Goal: Task Accomplishment & Management: Complete application form

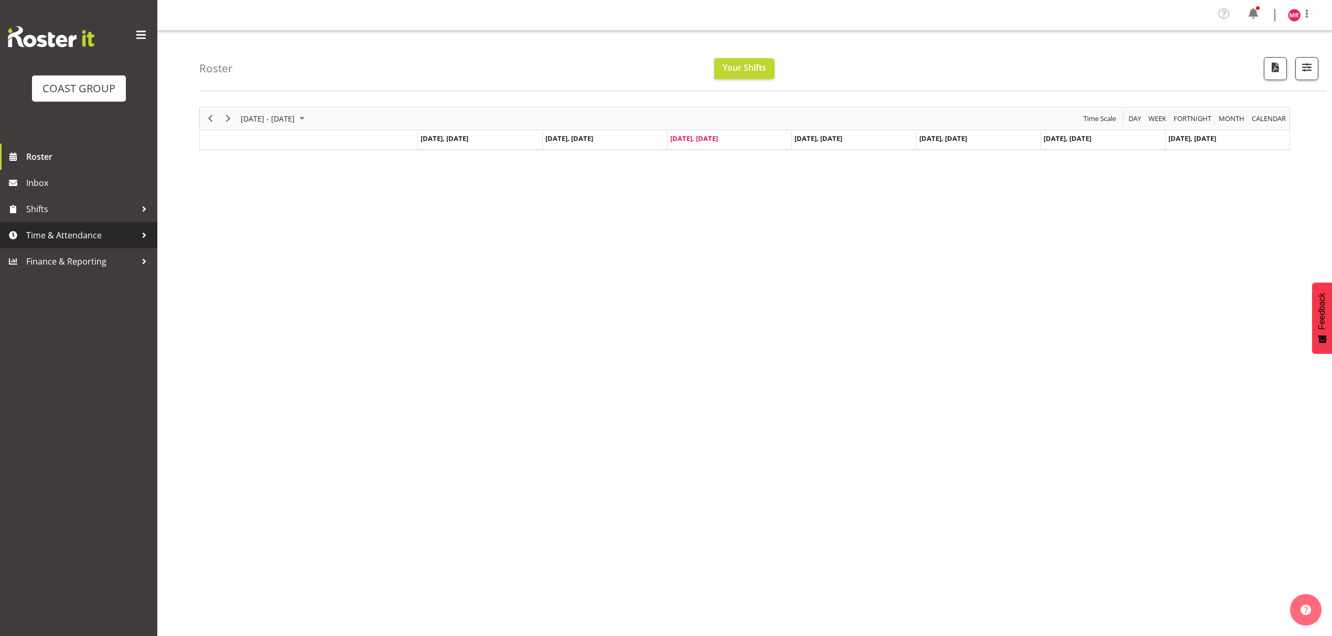
click at [120, 240] on span "Time & Attendance" at bounding box center [81, 236] width 110 height 16
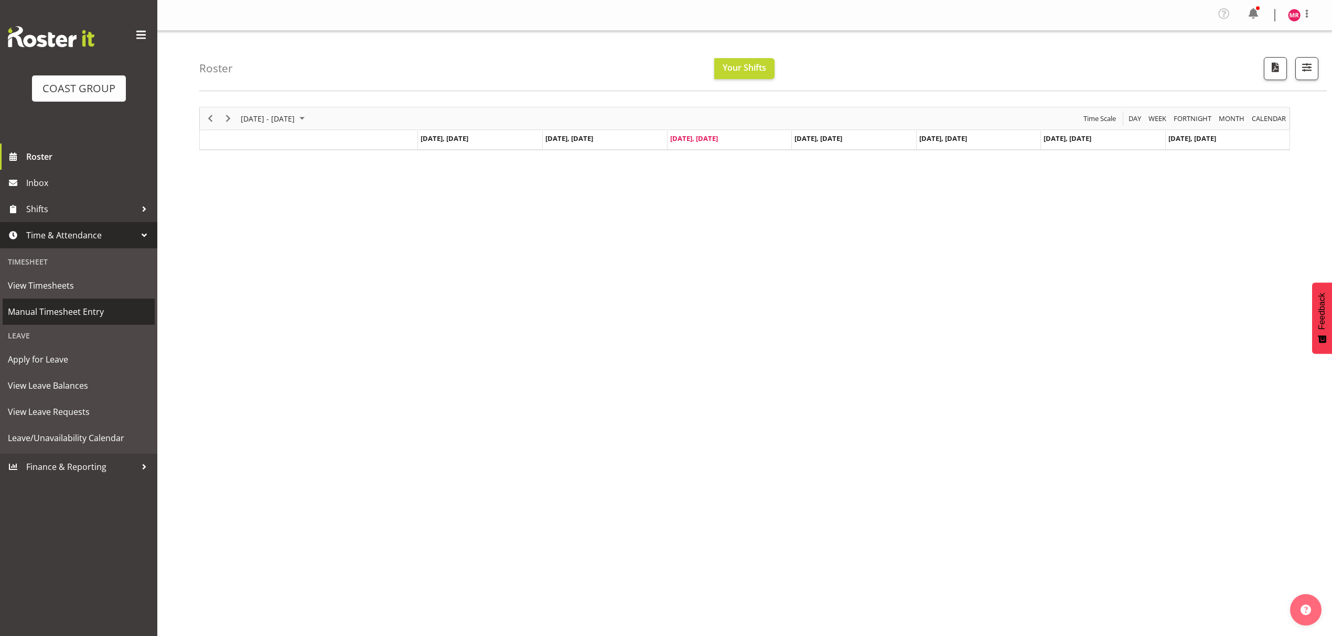
click at [84, 301] on link "Manual Timesheet Entry" at bounding box center [79, 312] width 152 height 26
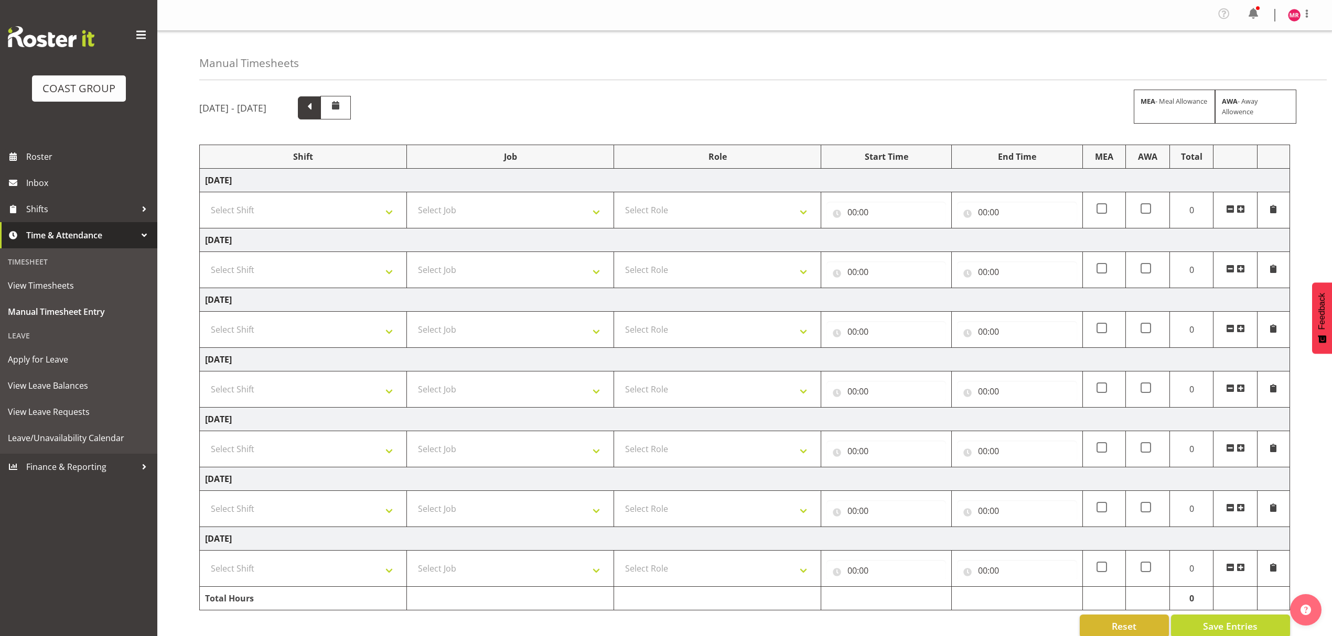
click at [316, 112] on span at bounding box center [309, 107] width 14 height 14
click at [451, 223] on td "Select Job 1 Carlton Events 1 Carlton Hamilton 1 Carlton Wellington 1 EHS WAREH…" at bounding box center [510, 210] width 207 height 36
click at [458, 213] on select "Select Job 1 Carlton Events 1 Carlton Hamilton 1 Carlton Wellington 1 EHS WAREH…" at bounding box center [510, 210] width 196 height 21
click at [518, 217] on select "Select Job 1 Carlton Events 1 Carlton Hamilton 1 Carlton Wellington 1 EHS WAREH…" at bounding box center [510, 210] width 196 height 21
select select "9028"
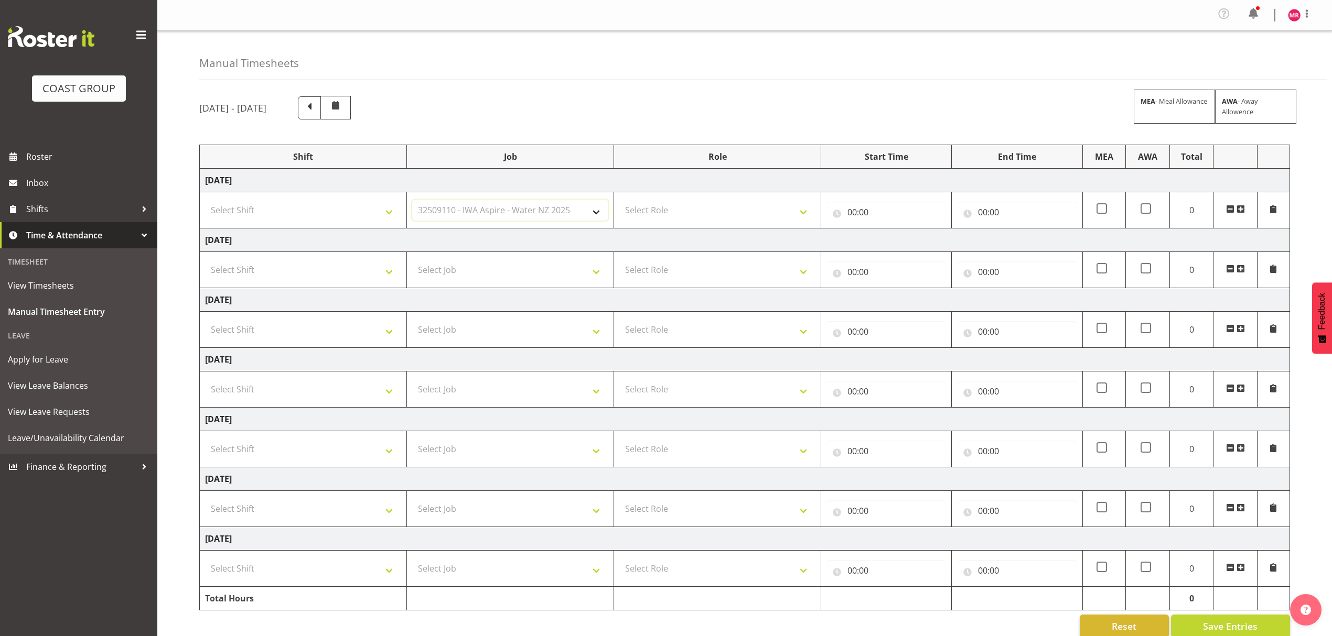
click at [412, 201] on select "Select Job 1 Carlton Events 1 Carlton Hamilton 1 Carlton Wellington 1 EHS WAREH…" at bounding box center [510, 210] width 196 height 21
click at [667, 209] on select "Select Role DESIGNER" at bounding box center [717, 210] width 196 height 21
select select "215"
click at [619, 201] on select "Select Role DESIGNER" at bounding box center [717, 210] width 196 height 21
click at [368, 217] on select "Select Shift D+B @ HiNZ D+B Build D+B Build NZACA D+B Build Tech Day OCT 24 D+B…" at bounding box center [303, 210] width 196 height 21
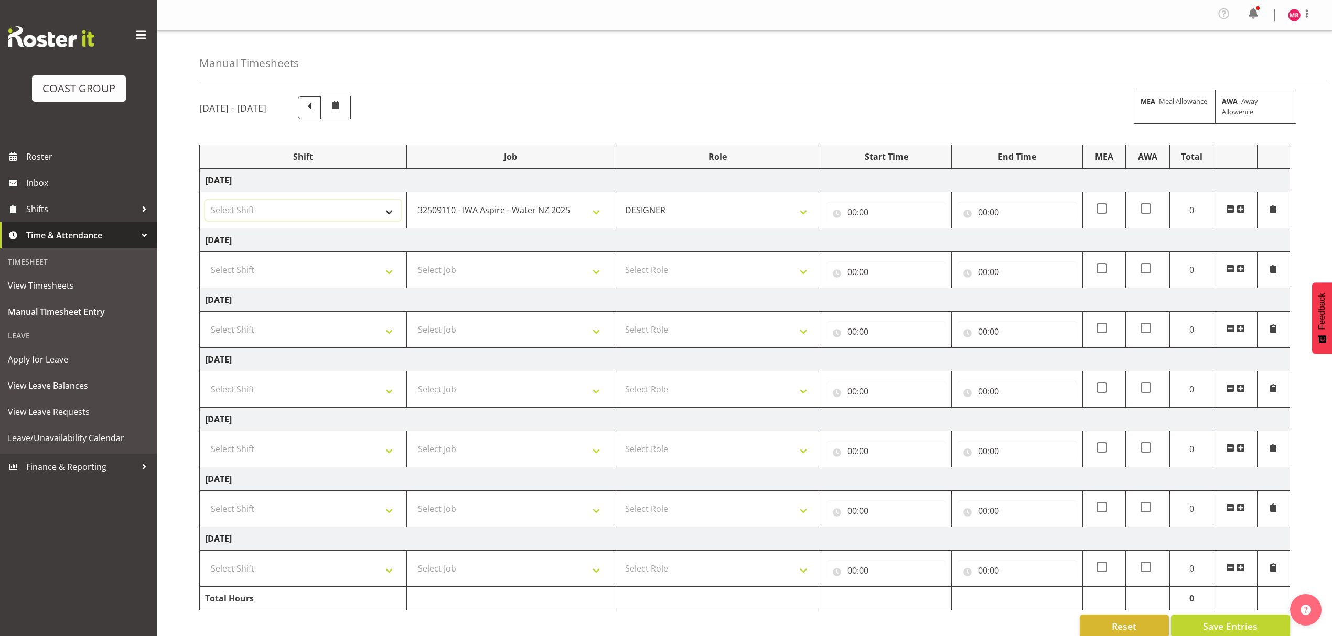
select select "1321"
click at [205, 201] on select "Select Shift D+B @ HiNZ D+B Build D+B Build NZACA D+B Build Tech Day OCT 24 D+B…" at bounding box center [303, 210] width 196 height 21
click at [904, 219] on input "00:00" at bounding box center [886, 212] width 120 height 21
click at [894, 245] on select "00 01 02 03 04 05 06 07 08 09 10 11 12 13 14 15 16 17 18 19 20 21 22 23" at bounding box center [898, 239] width 24 height 21
select select "7"
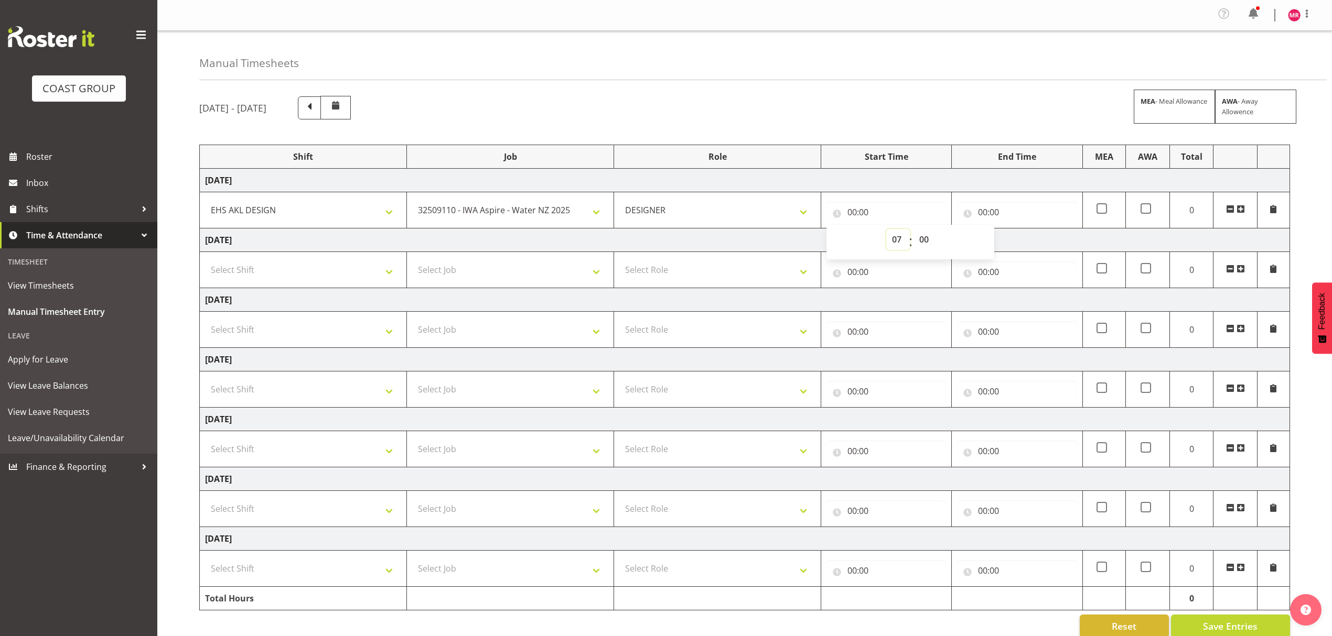
click at [886, 231] on select "00 01 02 03 04 05 06 07 08 09 10 11 12 13 14 15 16 17 18 19 20 21 22 23" at bounding box center [898, 239] width 24 height 21
type input "07:00"
click at [927, 242] on select "00 01 02 03 04 05 06 07 08 09 10 11 12 13 14 15 16 17 18 19 20 21 22 23 24 25 2…" at bounding box center [925, 239] width 24 height 21
select select "30"
click at [913, 231] on select "00 01 02 03 04 05 06 07 08 09 10 11 12 13 14 15 16 17 18 19 20 21 22 23 24 25 2…" at bounding box center [925, 239] width 24 height 21
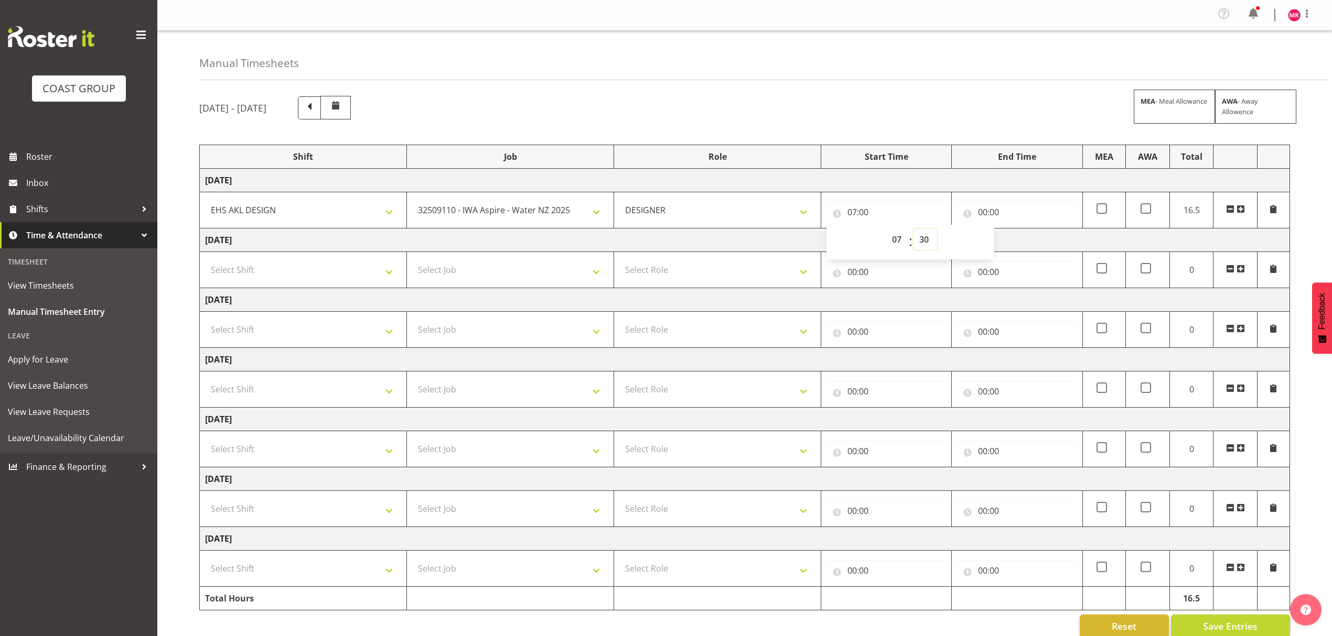
type input "07:30"
click at [1013, 206] on input "00:00" at bounding box center [1017, 212] width 120 height 21
click at [1024, 245] on select "00 01 02 03 04 05 06 07 08 09 10 11 12 13 14 15 16 17 18 19 20 21 22 23" at bounding box center [1029, 239] width 24 height 21
select select "9"
click at [1017, 231] on select "00 01 02 03 04 05 06 07 08 09 10 11 12 13 14 15 16 17 18 19 20 21 22 23" at bounding box center [1029, 239] width 24 height 21
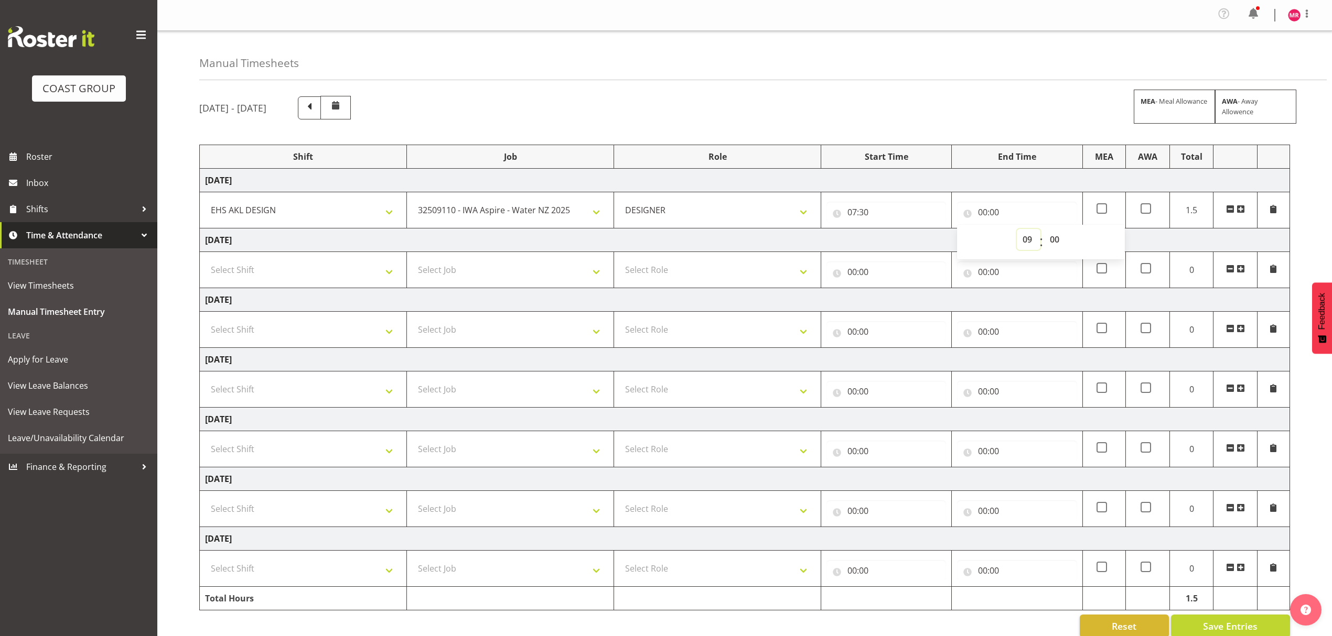
type input "09:00"
click at [1057, 237] on select "00 01 02 03 04 05 06 07 08 09 10 11 12 13 14 15 16 17 18 19 20 21 22 23 24 25 2…" at bounding box center [1056, 239] width 24 height 21
select select "30"
click at [1044, 231] on select "00 01 02 03 04 05 06 07 08 09 10 11 12 13 14 15 16 17 18 19 20 21 22 23 24 25 2…" at bounding box center [1056, 239] width 24 height 21
type input "09:30"
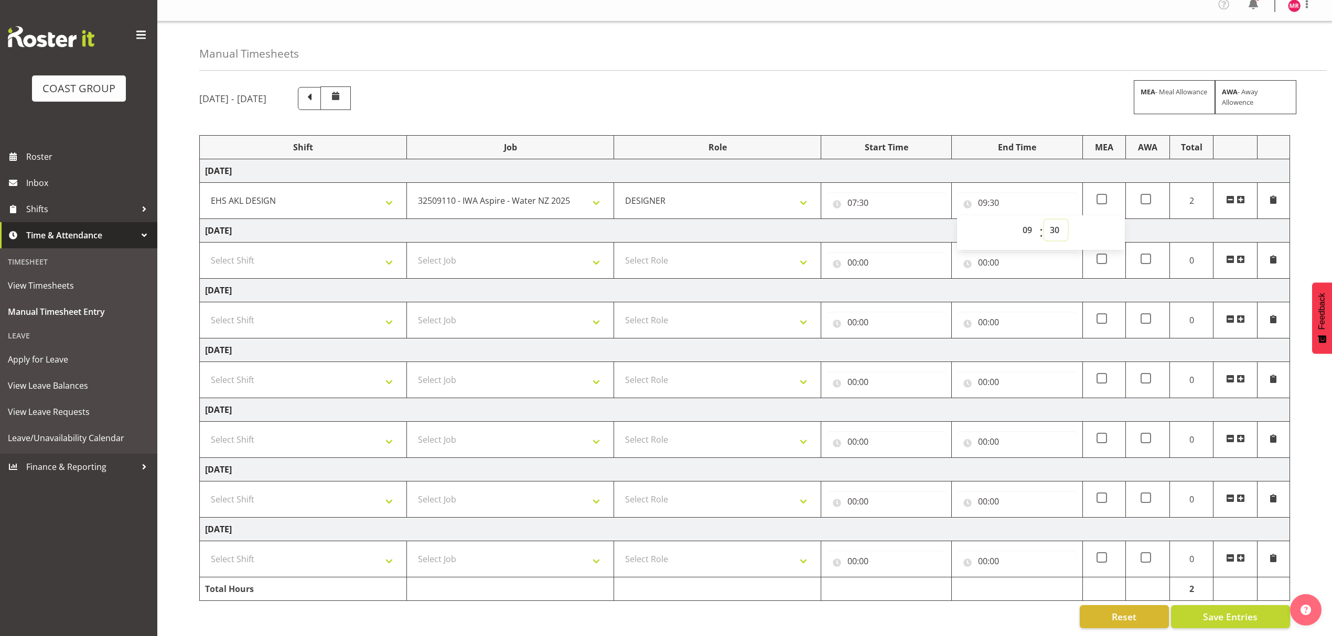
scroll to position [24, 0]
click at [1231, 610] on span "Save Entries" at bounding box center [1230, 617] width 55 height 14
